Goal: Navigation & Orientation: Find specific page/section

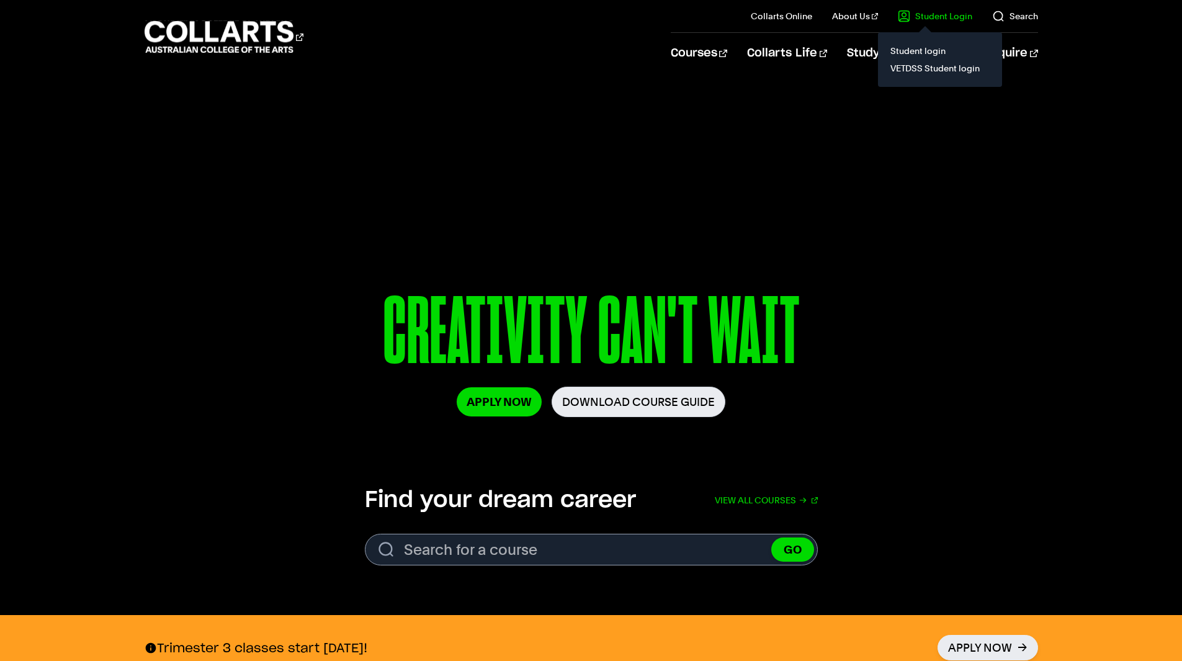
click at [934, 16] on link "Student Login" at bounding box center [935, 16] width 74 height 12
click at [919, 51] on link "Student login" at bounding box center [940, 50] width 104 height 17
click at [200, 32] on 1 "Go to homepage" at bounding box center [219, 37] width 149 height 32
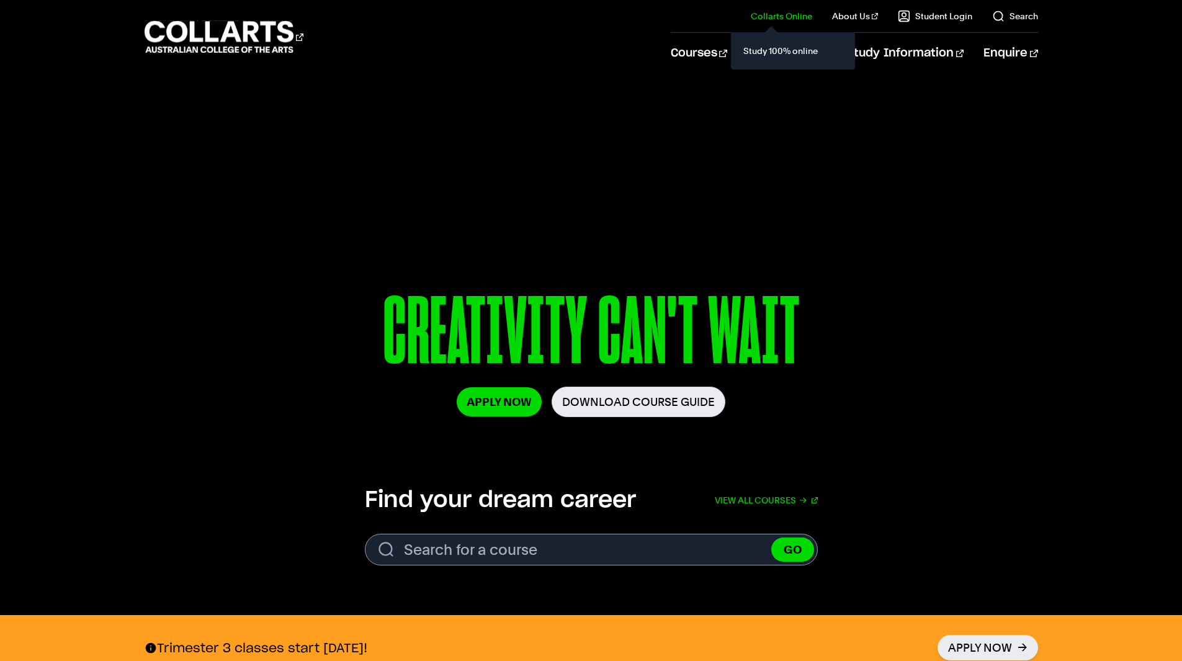
click at [789, 21] on link "Collarts Online" at bounding box center [781, 16] width 61 height 12
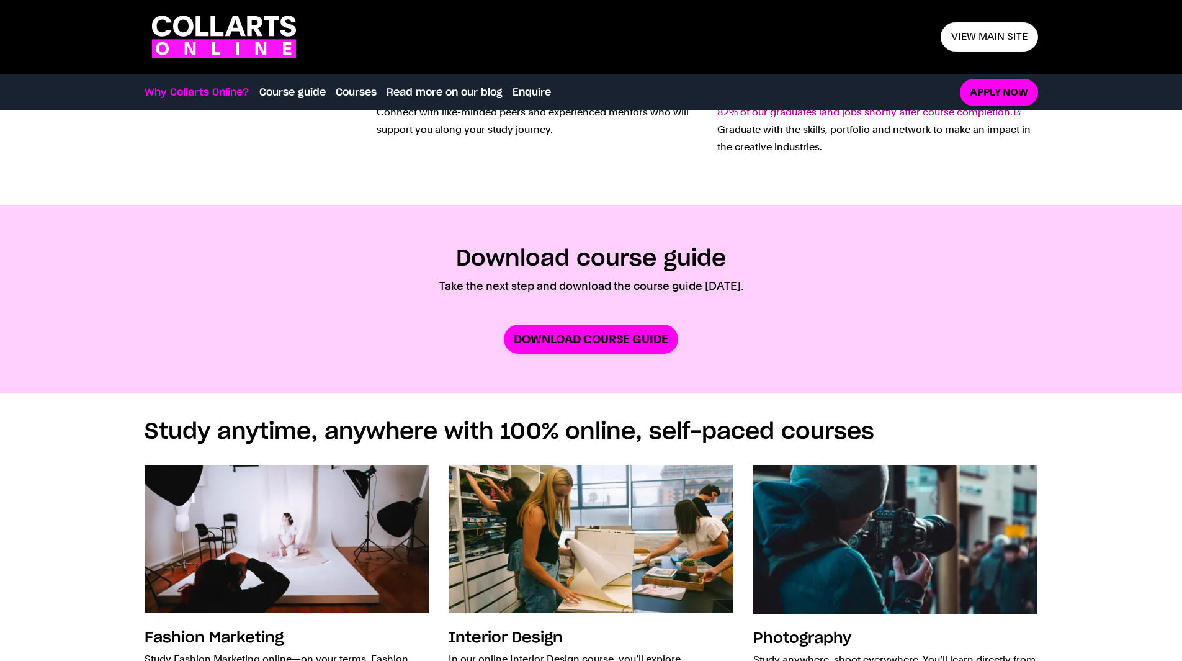
scroll to position [558, 0]
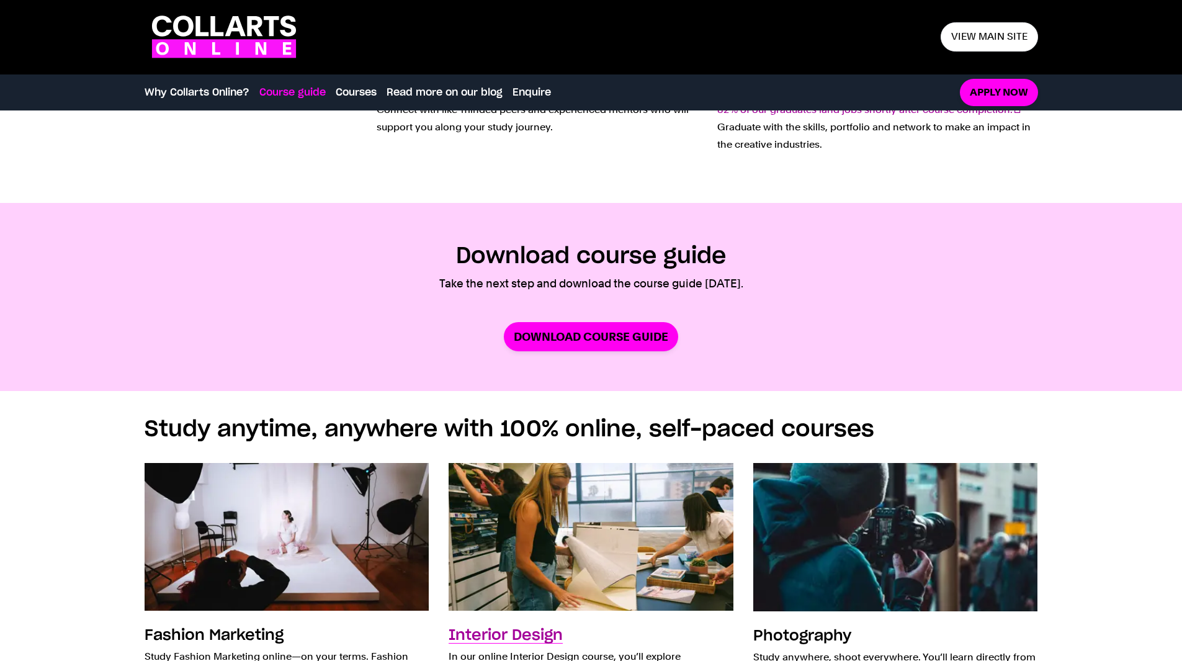
click at [647, 496] on img at bounding box center [590, 536] width 313 height 163
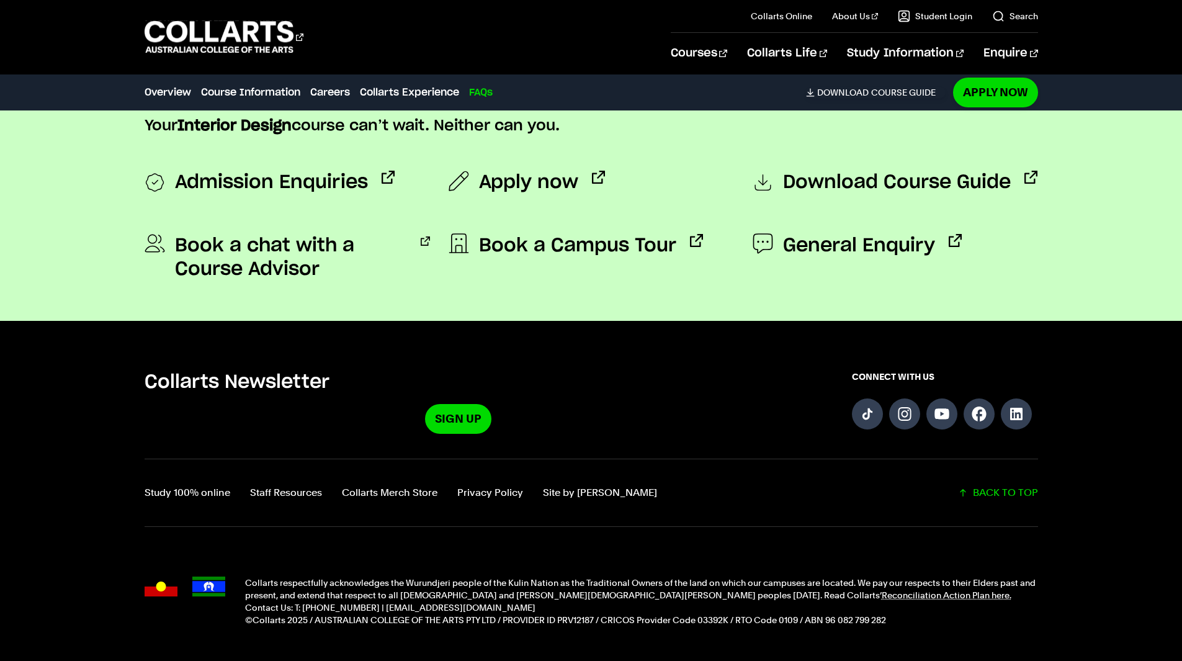
scroll to position [4776, 0]
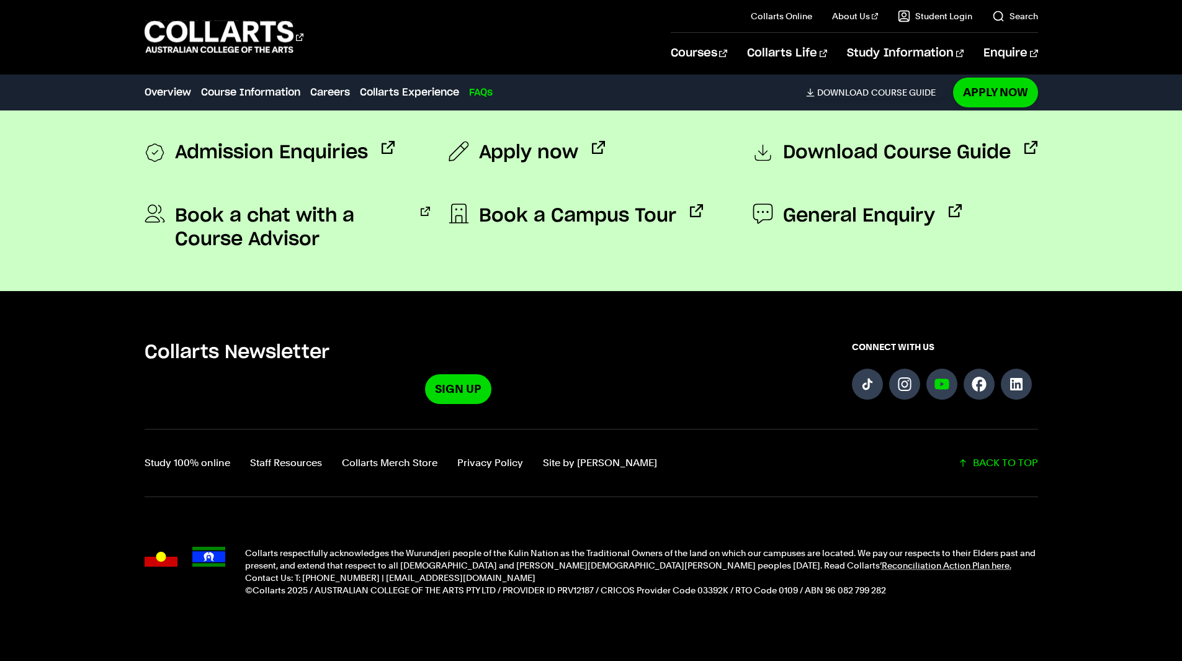
click at [939, 379] on link "Follow us on YouTube" at bounding box center [941, 383] width 31 height 31
